Goal: Check status: Check status

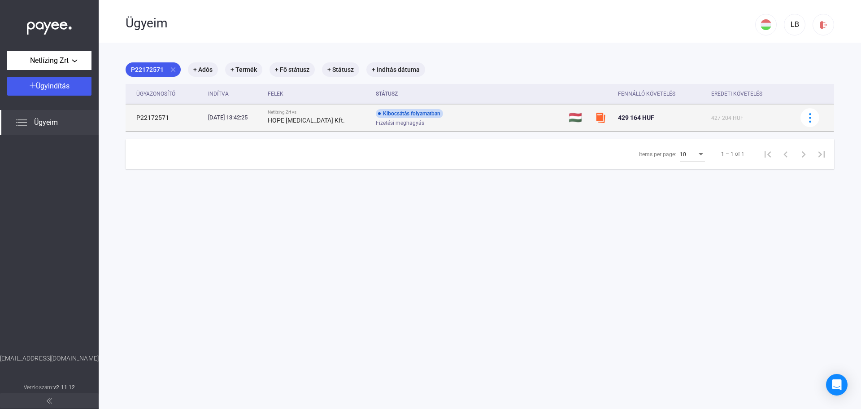
click at [393, 119] on span "Fizetési meghagyás" at bounding box center [400, 123] width 48 height 11
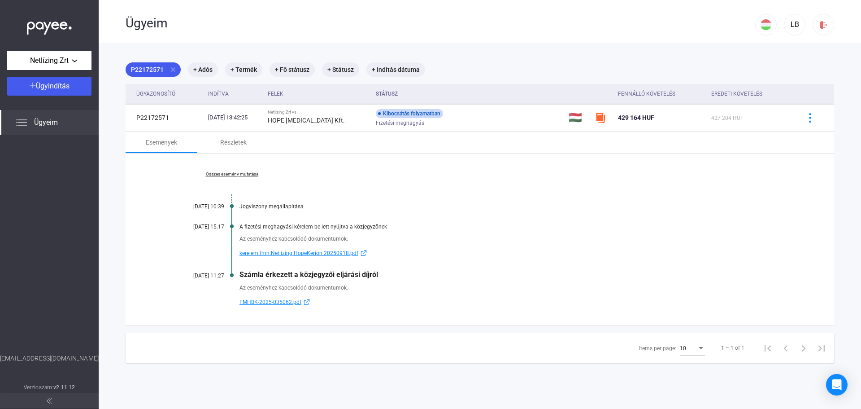
click at [67, 123] on div "Ügyeim" at bounding box center [49, 122] width 99 height 25
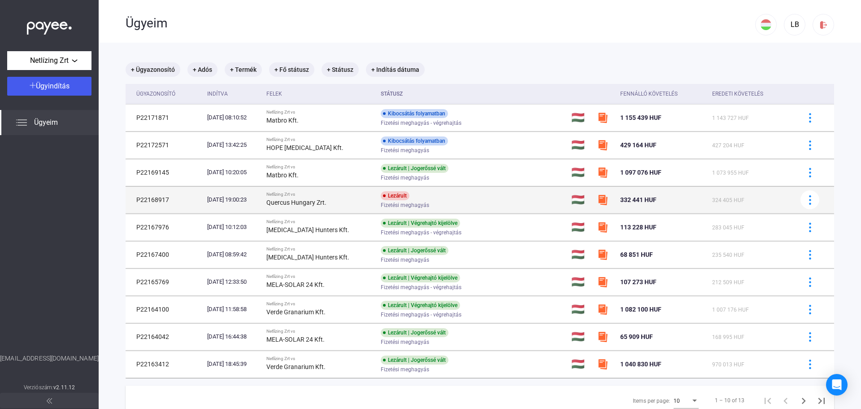
click at [358, 207] on div "Quercus Hungary Zrt." at bounding box center [320, 202] width 107 height 11
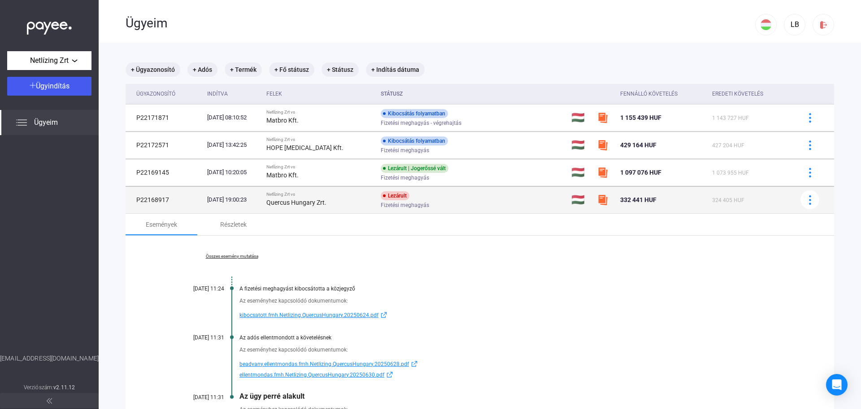
scroll to position [75, 0]
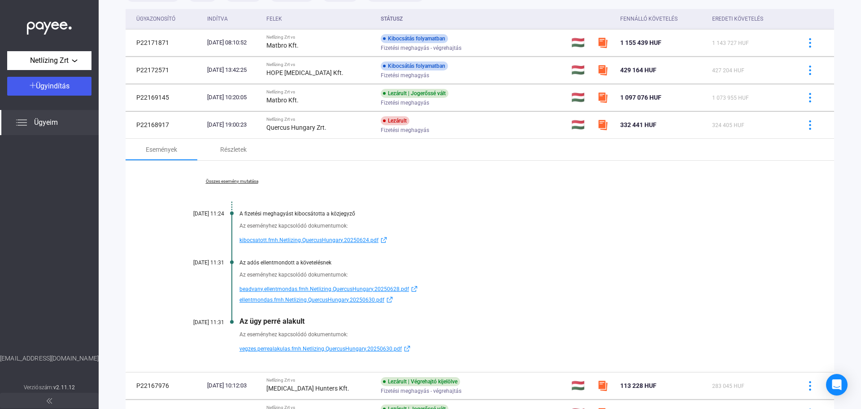
click at [225, 184] on div "Összes esemény mutatása [DATE] 11:24 A fizetési meghagyást kibocsátotta a közje…" at bounding box center [480, 266] width 709 height 211
click at [222, 180] on link "Összes esemény mutatása" at bounding box center [232, 181] width 123 height 5
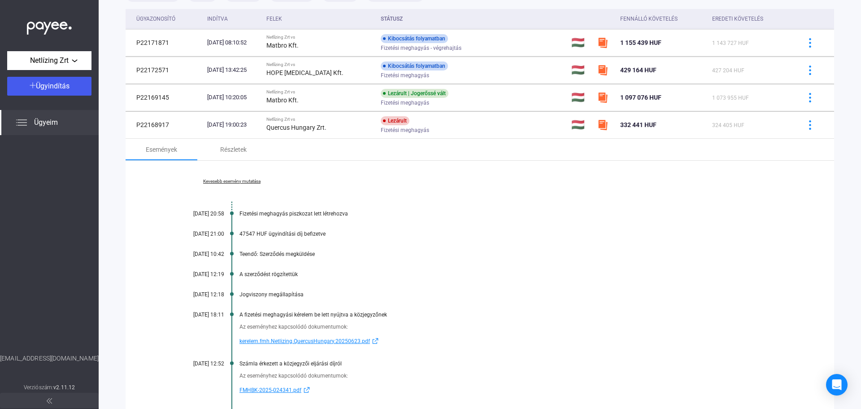
scroll to position [0, 0]
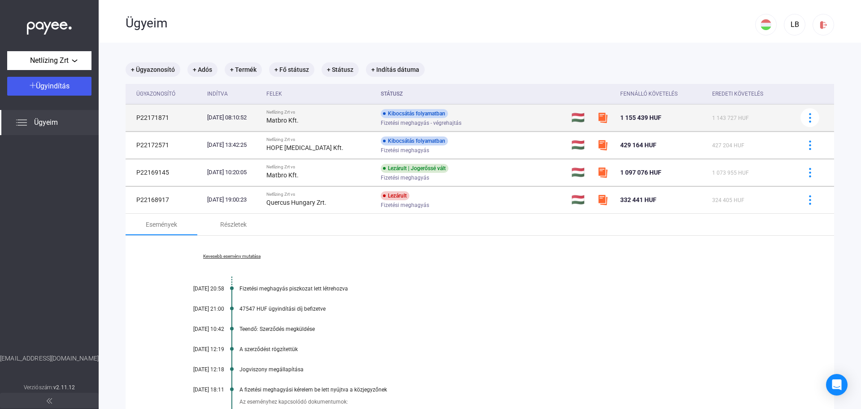
click at [299, 120] on strong "Matbro Kft." at bounding box center [283, 120] width 32 height 7
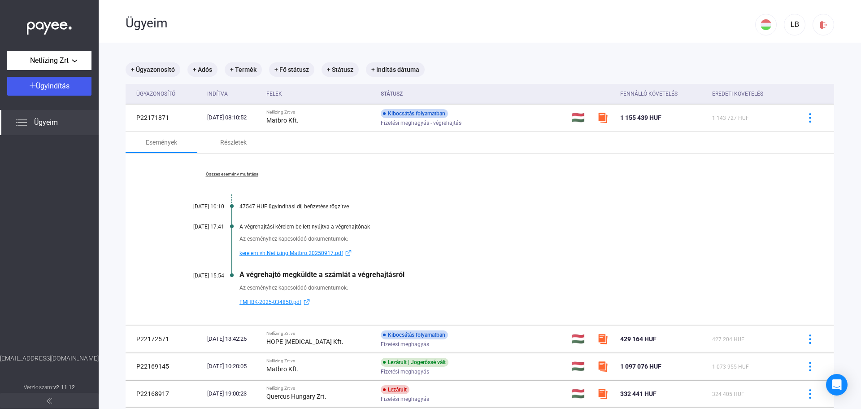
click at [239, 175] on link "Összes esemény mutatása" at bounding box center [232, 173] width 123 height 5
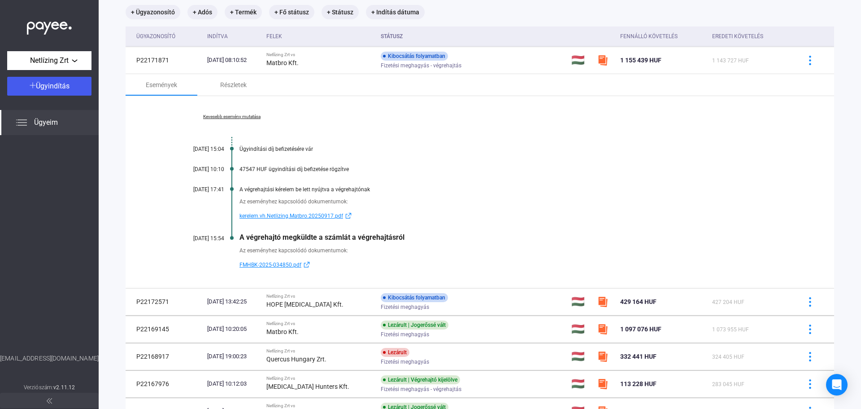
scroll to position [75, 0]
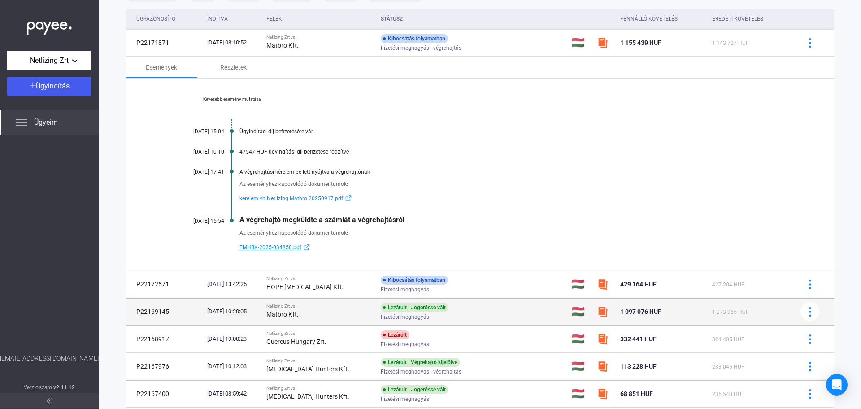
click at [246, 313] on div "[DATE] 10:20:05" at bounding box center [233, 311] width 52 height 9
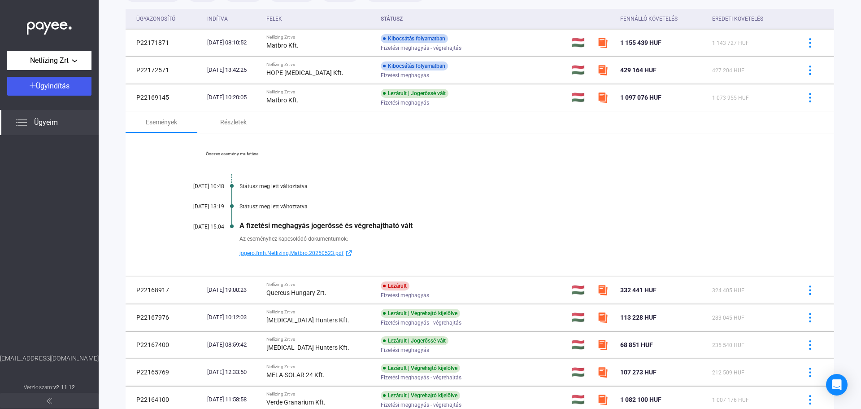
click at [302, 253] on span "jogero.fmh.Netlizing.Matbro.20250523.pdf" at bounding box center [292, 253] width 104 height 11
click at [224, 156] on link "Összes esemény mutatása" at bounding box center [232, 153] width 123 height 5
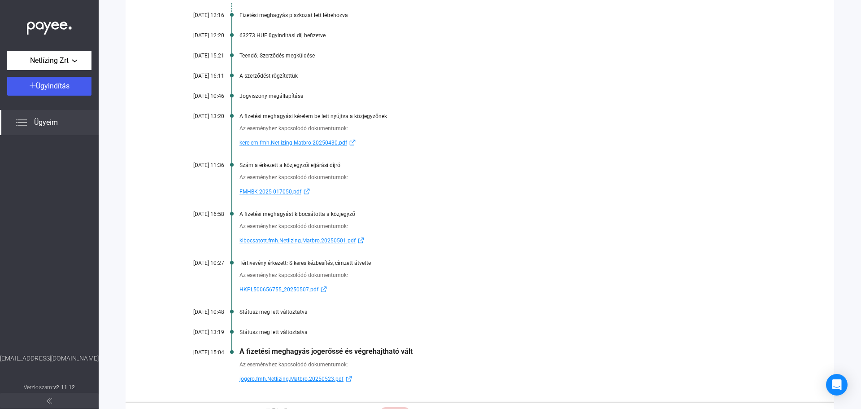
scroll to position [224, 0]
